Goal: Task Accomplishment & Management: Complete application form

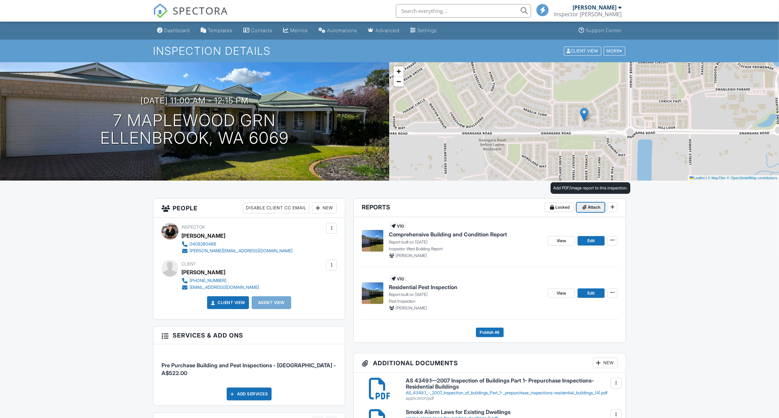
click at [590, 208] on span "Attach" at bounding box center [594, 207] width 13 height 7
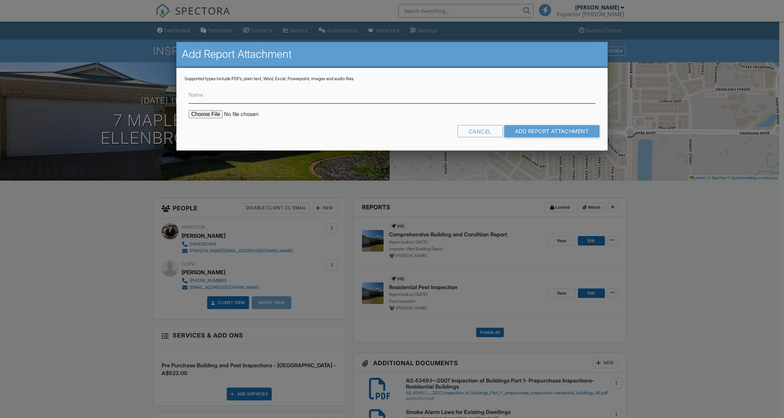
click at [318, 95] on input "Name" at bounding box center [392, 95] width 407 height 17
type input "SUMMARY OF INSPECTION FINDINGS"
click at [213, 113] on input "file" at bounding box center [246, 114] width 115 height 8
type input "C:\fakepath\SUMMARY OF INSPECTION FINDINGS - 7_Maplewood_Grn___Comprehensive_Bu…"
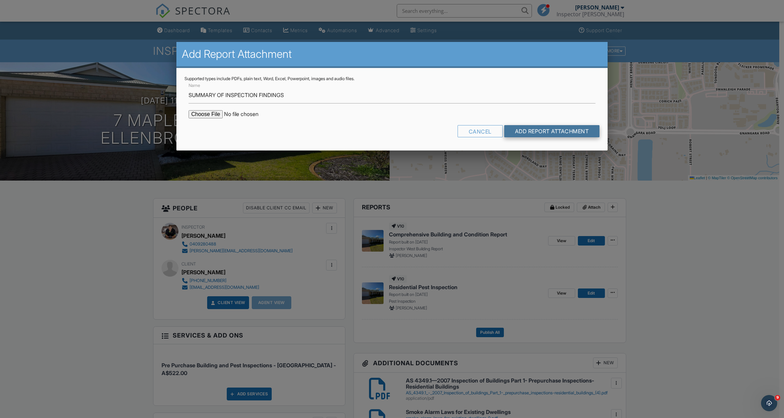
click at [591, 129] on input "Add Report Attachment" at bounding box center [552, 131] width 96 height 12
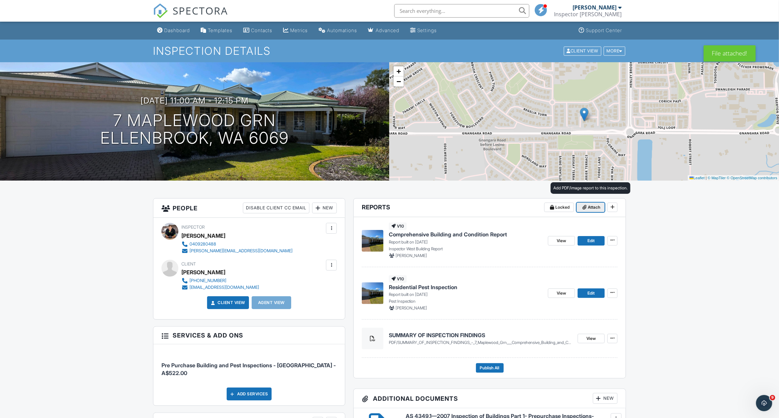
click at [588, 206] on button "Attach" at bounding box center [591, 206] width 28 height 9
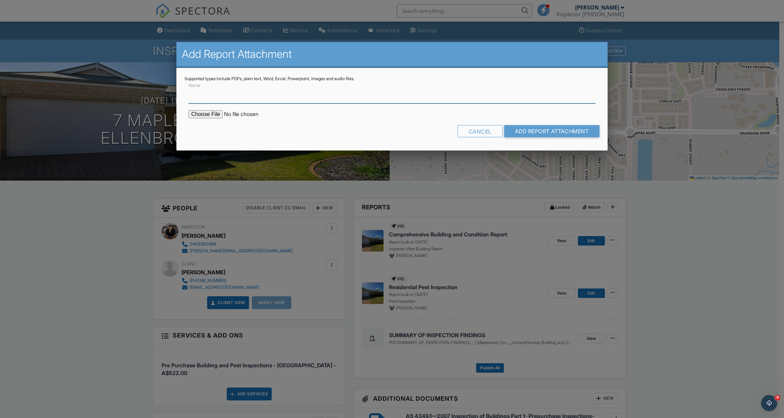
click at [299, 98] on input "Name" at bounding box center [392, 95] width 407 height 17
paste input "COMPREHENSIVE BUILDING REPORT"
type input "COMPREHENSIVE BUILDING REPORT PDF"
click at [205, 114] on input "file" at bounding box center [246, 114] width 115 height 8
type input "C:\fakepath\COMPREHENSIVE BUILDING REPORT - 7_Maplewood_Grn___Comprehensive_Bui…"
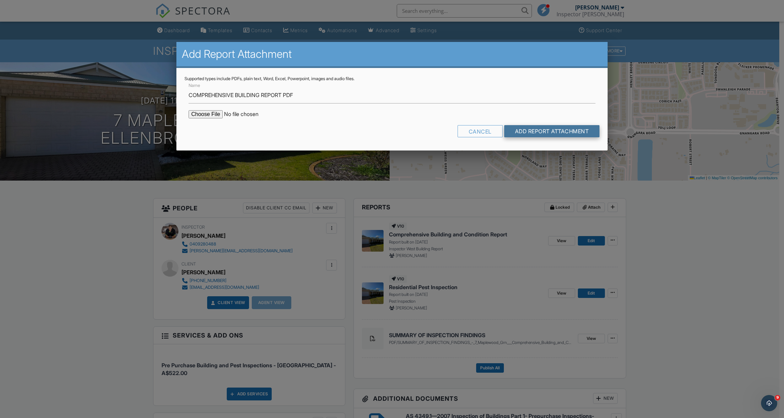
click at [534, 130] on input "Add Report Attachment" at bounding box center [552, 131] width 96 height 12
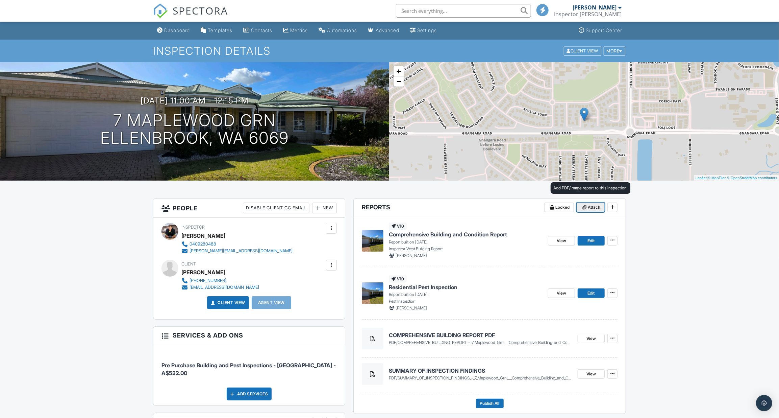
click at [594, 207] on span "Attach" at bounding box center [594, 207] width 13 height 7
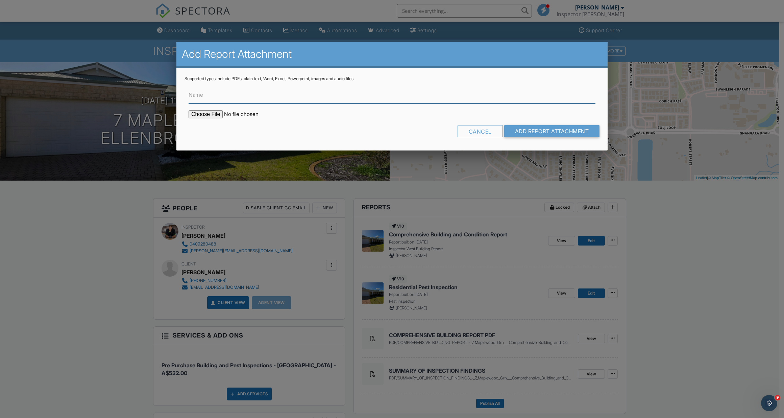
click at [225, 95] on input "Name" at bounding box center [392, 95] width 407 height 17
type input "PEST INSPECTION"
click at [216, 116] on input "file" at bounding box center [246, 114] width 115 height 8
type input "C:\fakepath\PEST INSPECTION - 7_Maplewood_Grn___Residential_Pest_Inspection (1)…"
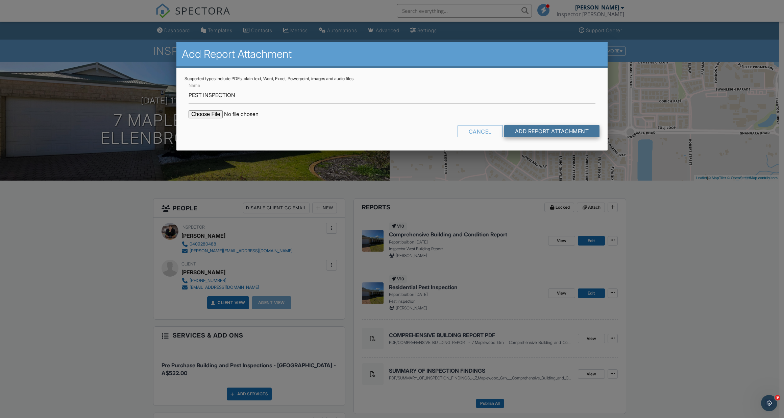
click at [561, 130] on input "Add Report Attachment" at bounding box center [552, 131] width 96 height 12
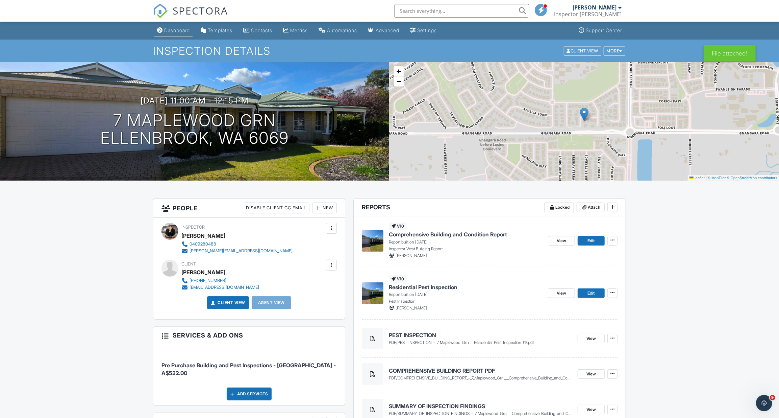
click at [174, 31] on div "Dashboard" at bounding box center [177, 30] width 26 height 6
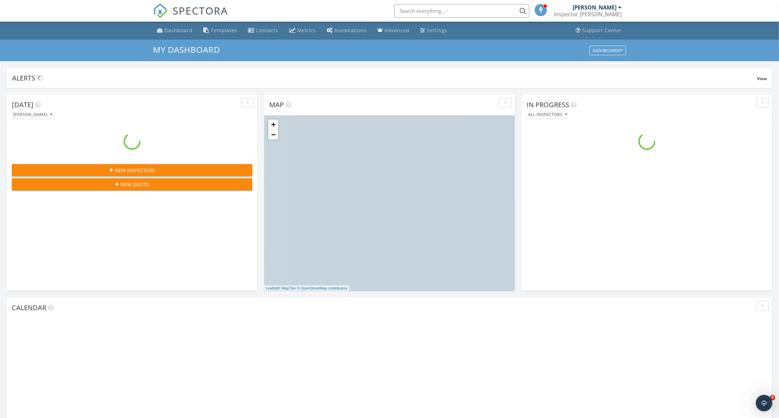
scroll to position [625, 789]
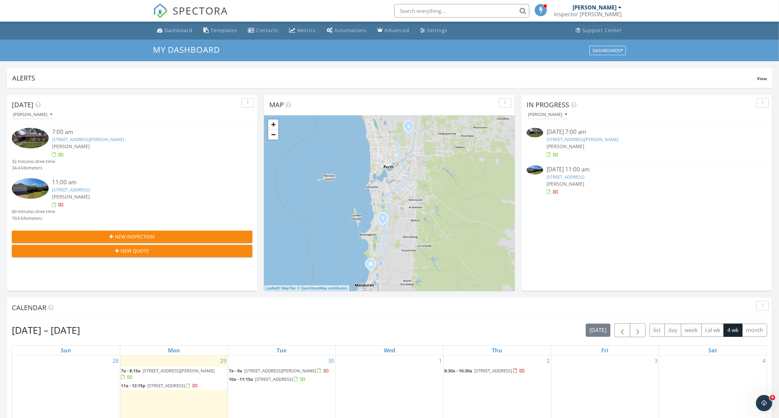
click at [180, 371] on span "10 Kirkland Way, Parmelia 6167" at bounding box center [179, 370] width 72 height 6
